Goal: Book appointment/travel/reservation

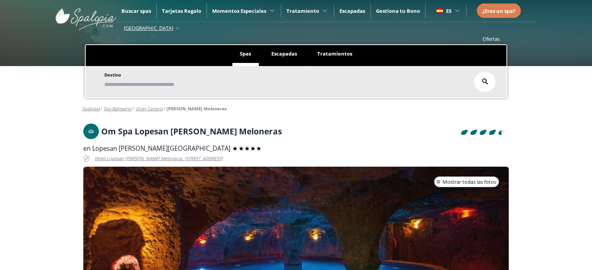
scroll to position [0, 5]
click at [158, 140] on div "4.86364 5 22 Om Spa Lopesan [PERSON_NAME] Meloneras" at bounding box center [296, 133] width 426 height 19
click at [151, 128] on h1 "Om Spa Lopesan [PERSON_NAME] Meloneras" at bounding box center [191, 131] width 181 height 9
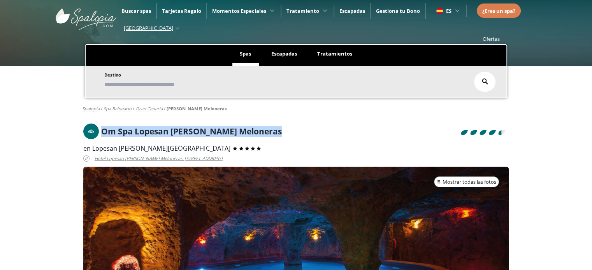
click at [151, 128] on h1 "Om Spa Lopesan [PERSON_NAME] Meloneras" at bounding box center [191, 131] width 181 height 9
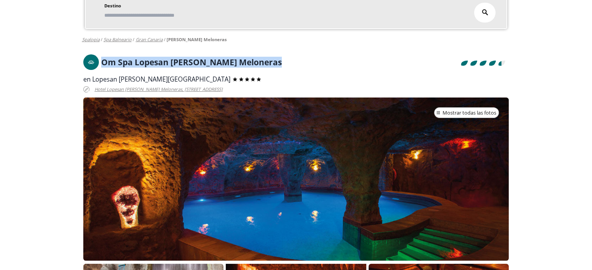
scroll to position [78, 0]
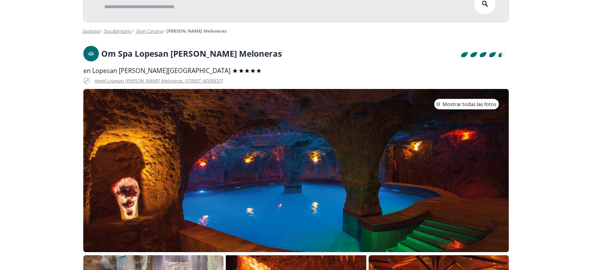
click at [142, 69] on span "en Lopesan [PERSON_NAME][GEOGRAPHIC_DATA]" at bounding box center [156, 71] width 147 height 9
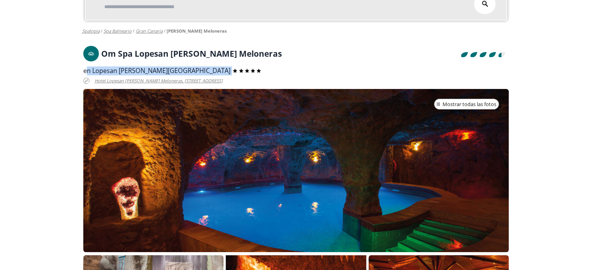
click at [143, 68] on span "en Lopesan [PERSON_NAME][GEOGRAPHIC_DATA]" at bounding box center [156, 71] width 147 height 9
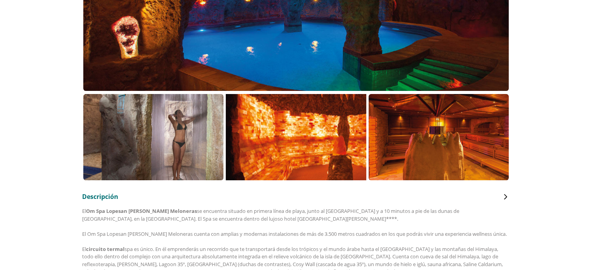
scroll to position [272, 0]
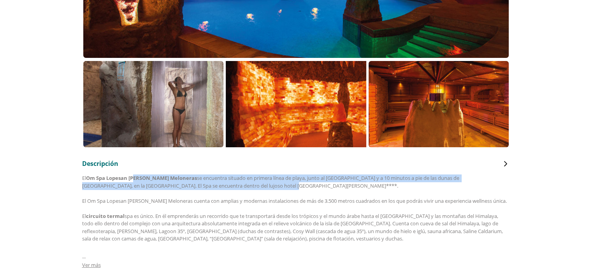
drag, startPoint x: 136, startPoint y: 179, endPoint x: 225, endPoint y: 188, distance: 90.0
click at [225, 188] on div "El Om Spa Lopesan [PERSON_NAME] Meloneras se encuentra situado en primera línea…" at bounding box center [296, 273] width 428 height 197
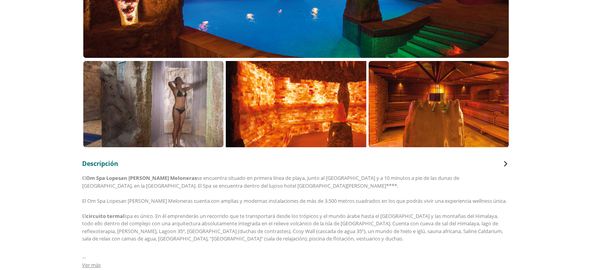
click at [177, 232] on div "El Om Spa Lopesan [PERSON_NAME] Meloneras se encuentra situado en primera línea…" at bounding box center [296, 273] width 428 height 197
